Goal: Transaction & Acquisition: Download file/media

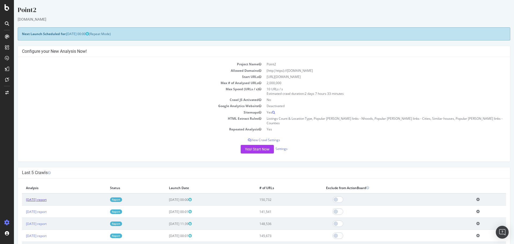
click at [47, 197] on link "[DATE] report" at bounding box center [36, 199] width 21 height 5
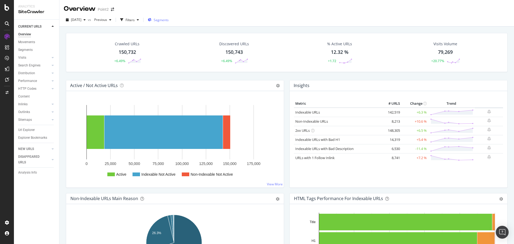
click at [169, 22] on span "Segments" at bounding box center [161, 20] width 15 height 5
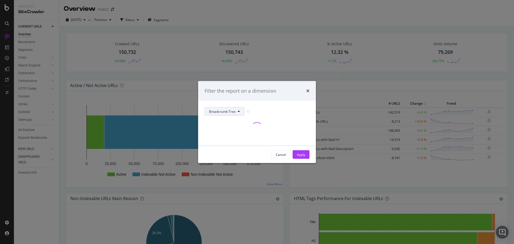
click at [231, 112] on span "Breadcrumb Tree" at bounding box center [222, 111] width 27 height 5
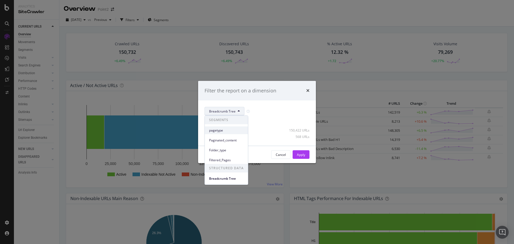
click at [229, 127] on div "pagetype" at bounding box center [226, 130] width 43 height 8
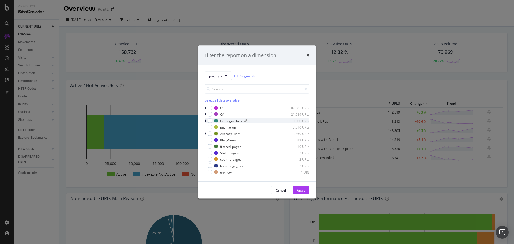
click at [228, 120] on div "Demographics" at bounding box center [231, 120] width 22 height 5
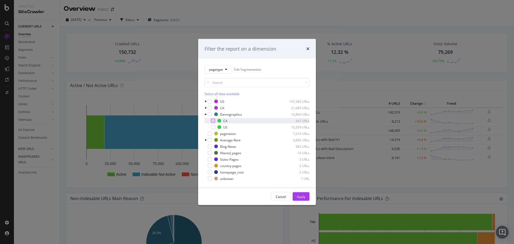
click at [213, 121] on div "modal" at bounding box center [213, 121] width 4 height 4
click at [211, 127] on div "modal" at bounding box center [213, 127] width 4 height 4
click at [296, 197] on button "Apply" at bounding box center [301, 196] width 17 height 9
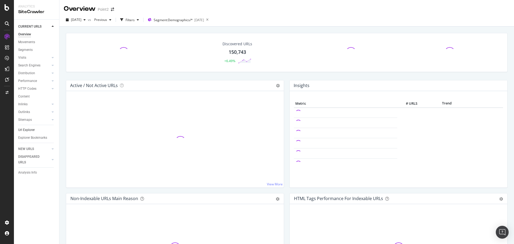
drag, startPoint x: 27, startPoint y: 129, endPoint x: 51, endPoint y: 131, distance: 24.7
click at [27, 129] on div "Url Explorer" at bounding box center [26, 130] width 17 height 6
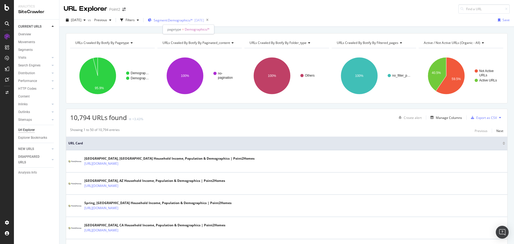
click at [188, 19] on span "Segment: Demographics/*" at bounding box center [173, 20] width 39 height 5
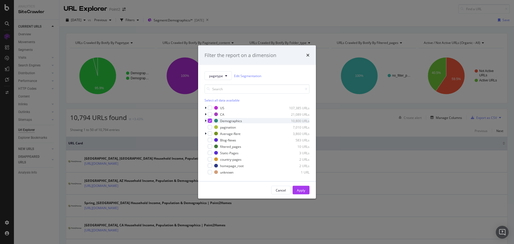
click at [206, 121] on icon "modal" at bounding box center [206, 120] width 2 height 3
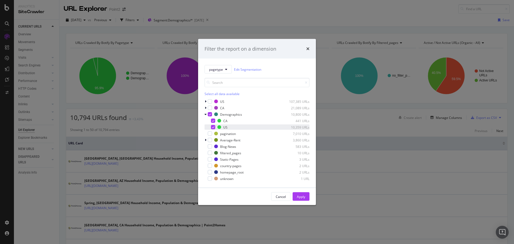
click at [213, 126] on icon "modal" at bounding box center [213, 127] width 2 height 3
click at [304, 195] on div "Apply" at bounding box center [301, 196] width 8 height 5
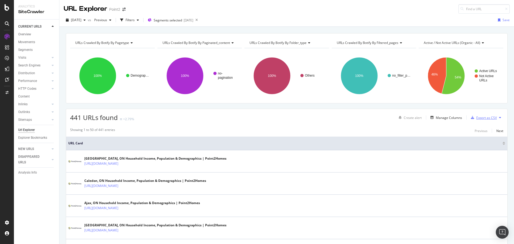
click at [476, 119] on div "Export as CSV" at bounding box center [486, 117] width 21 height 5
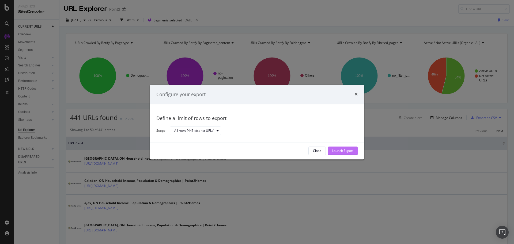
click at [341, 150] on div "Launch Export" at bounding box center [342, 151] width 21 height 5
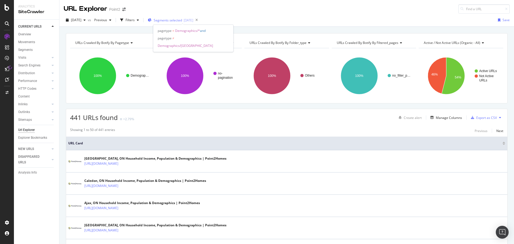
click at [170, 19] on span "Segments selected" at bounding box center [168, 20] width 28 height 5
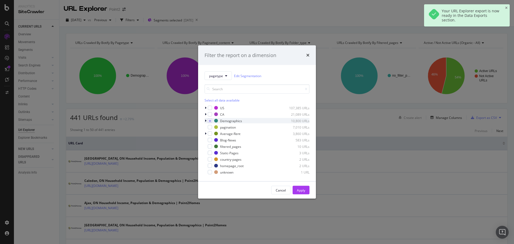
click at [206, 122] on div "modal" at bounding box center [206, 120] width 3 height 5
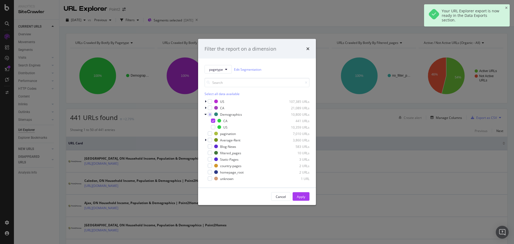
drag, startPoint x: 222, startPoint y: 127, endPoint x: 225, endPoint y: 130, distance: 4.6
click at [223, 129] on div "US 10,359 URLs" at bounding box center [263, 127] width 92 height 5
click at [223, 123] on div "CA 441 URLs" at bounding box center [263, 120] width 92 height 5
click at [307, 196] on button "Apply" at bounding box center [301, 196] width 17 height 9
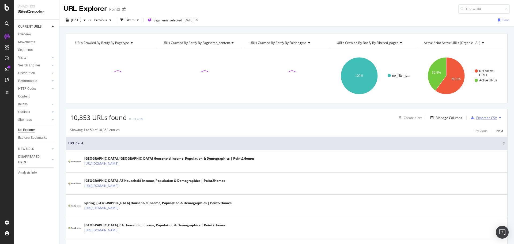
click at [483, 119] on div "Export as CSV" at bounding box center [486, 117] width 21 height 5
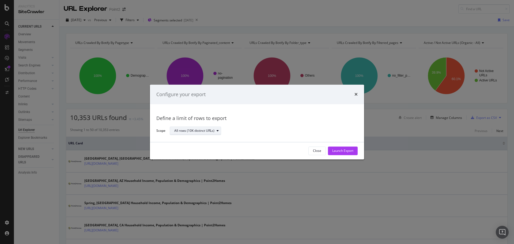
click at [211, 131] on div "All rows (10K distinct URLs)" at bounding box center [194, 130] width 40 height 3
click at [194, 151] on div "Define a limit" at bounding box center [186, 148] width 20 height 5
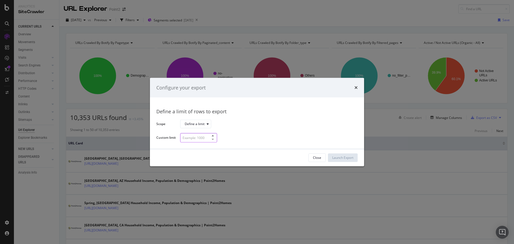
click at [201, 137] on input "modal" at bounding box center [198, 137] width 37 height 9
type input "200"
click at [350, 159] on div "Launch Export" at bounding box center [342, 157] width 21 height 5
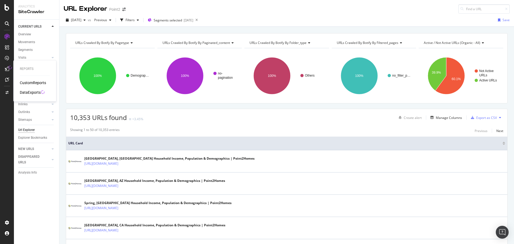
click at [31, 90] on div "DataExports" at bounding box center [30, 92] width 21 height 5
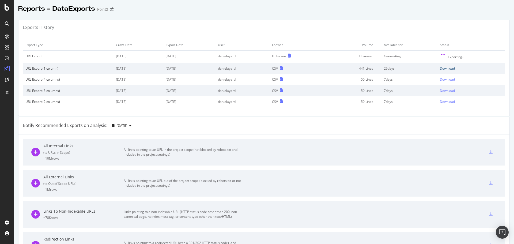
click at [444, 68] on div "Download" at bounding box center [447, 68] width 15 height 5
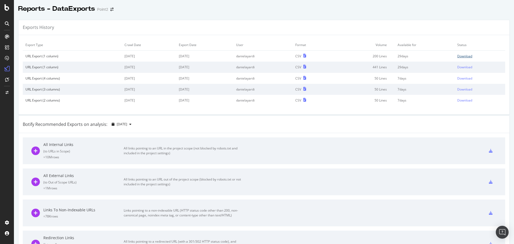
click at [464, 56] on div "Download" at bounding box center [464, 56] width 15 height 5
